Goal: Check status: Check status

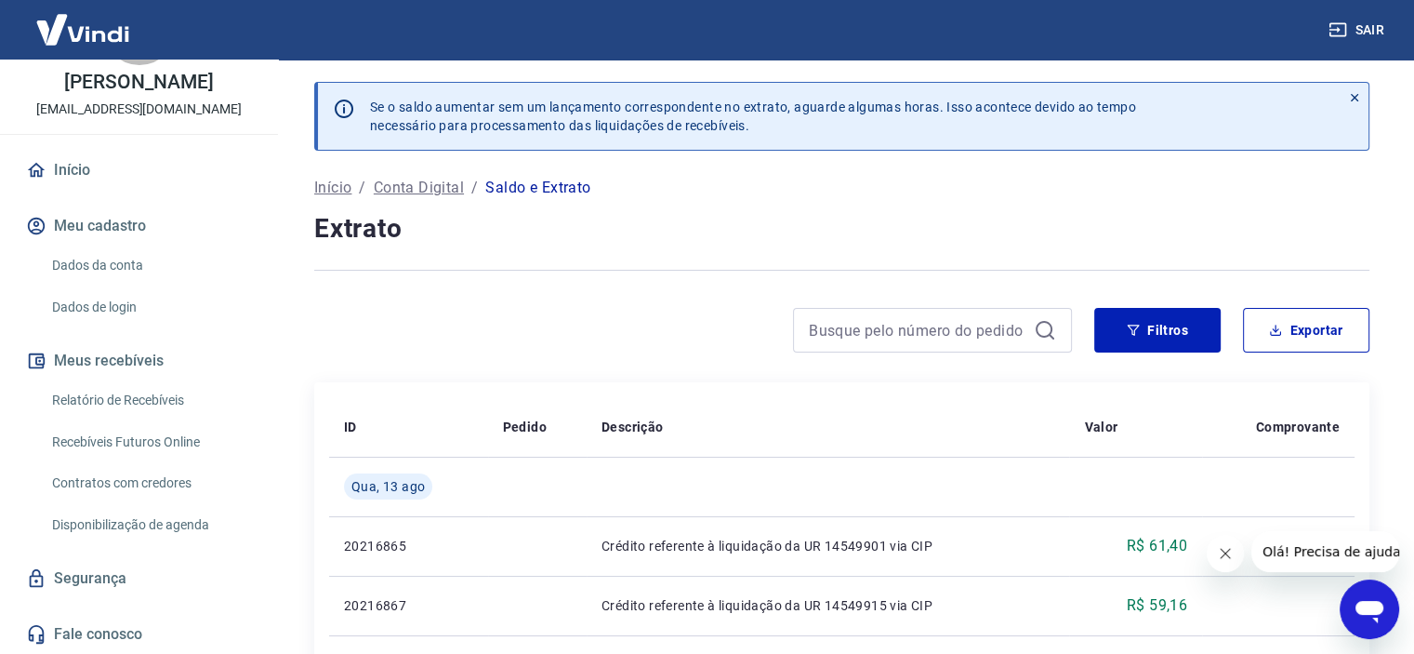
scroll to position [93, 0]
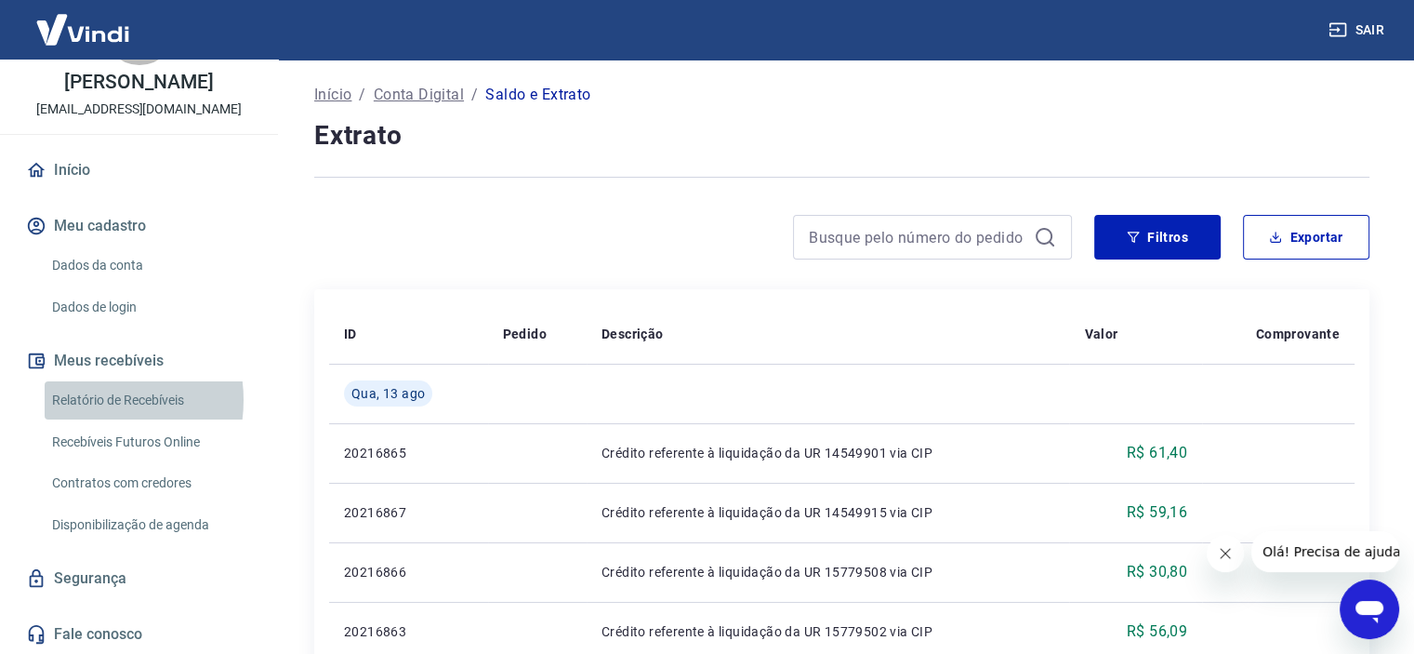
click at [89, 399] on link "Relatório de Recebíveis" at bounding box center [150, 400] width 211 height 38
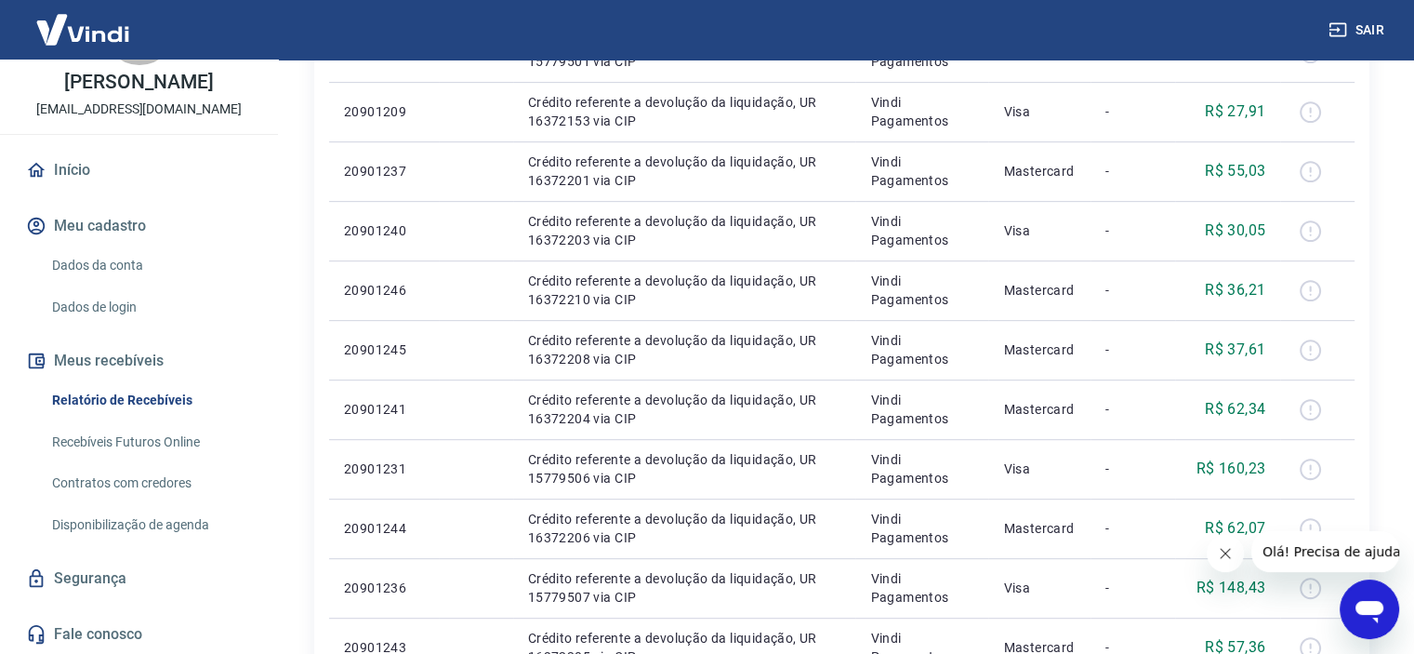
scroll to position [837, 0]
